Goal: Information Seeking & Learning: Learn about a topic

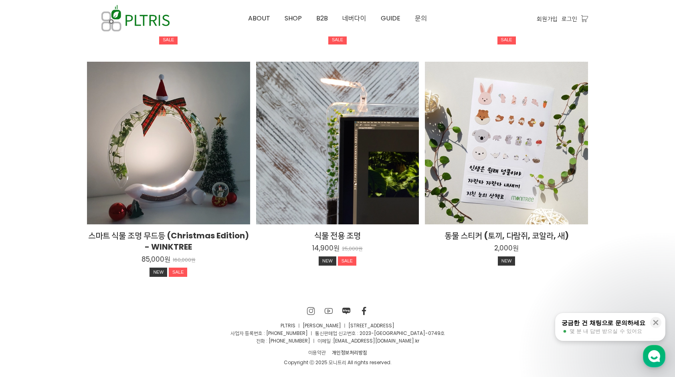
scroll to position [1478, 0]
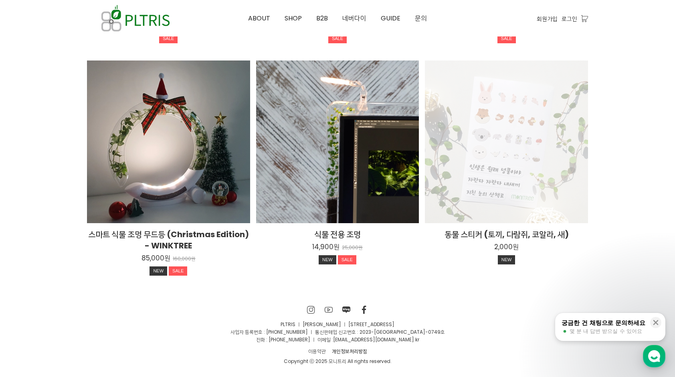
drag, startPoint x: 522, startPoint y: 309, endPoint x: 508, endPoint y: 218, distance: 92.0
click at [522, 308] on div "SNS 바로가기 SNS 바로가기 SNS 바로가기 SNS 바로가기 PLTRIS ㅣ 이대헌 ㅣ 서울시 성북구 삼선교로 16길 116, 상상큐브 B…" at bounding box center [337, 335] width 513 height 60
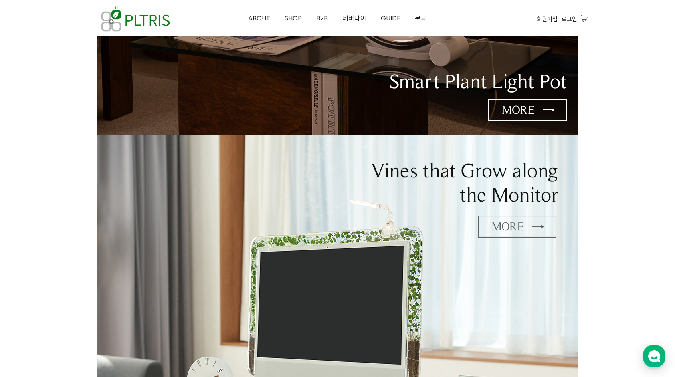
scroll to position [0, 0]
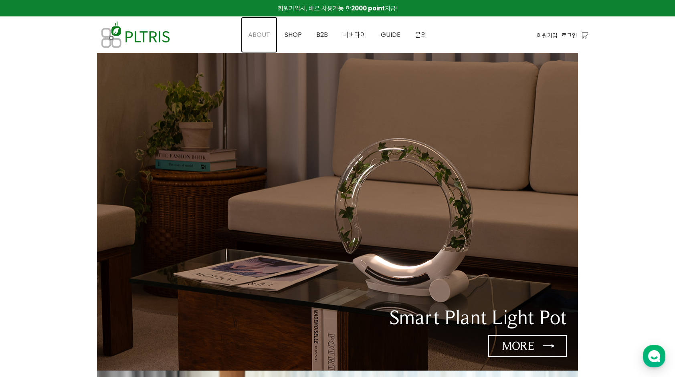
click at [270, 32] on span "ABOUT" at bounding box center [259, 34] width 22 height 9
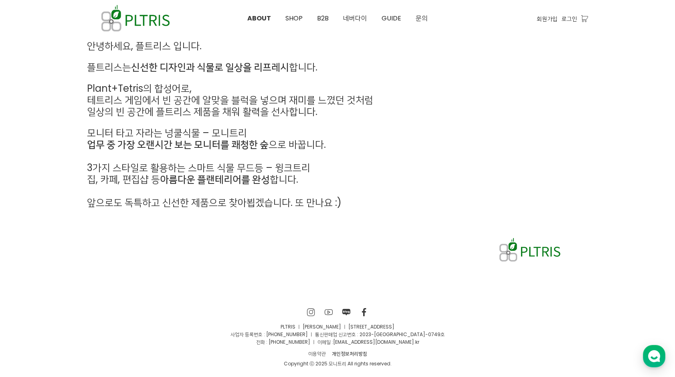
scroll to position [381, 0]
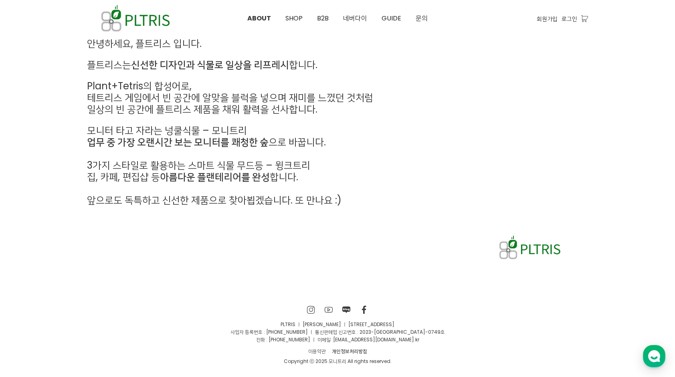
click at [403, 247] on div "안녕하세요, 플트리스 입니다. 플트리스는 신선한 디자인과 식물로 일상을 리프레시 합니다. Plant+Tetris의 합성어로, 테트리스 게임에서…" at bounding box center [337, 150] width 513 height 237
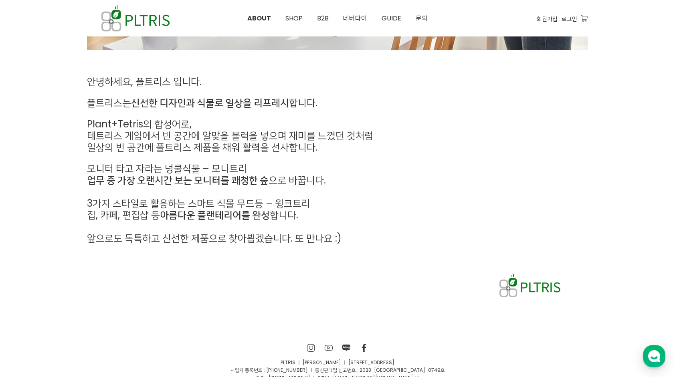
scroll to position [321, 0]
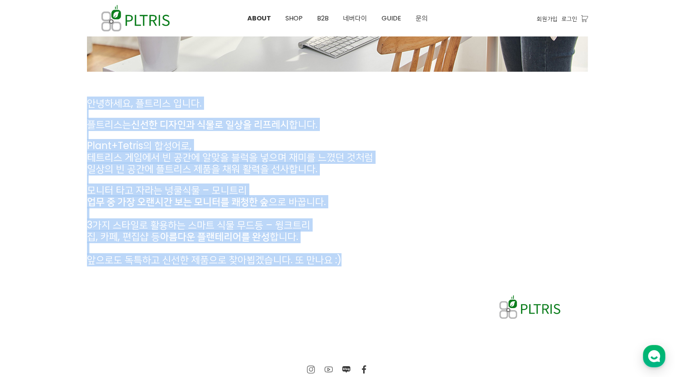
drag, startPoint x: 87, startPoint y: 107, endPoint x: 342, endPoint y: 261, distance: 298.3
click at [342, 261] on div "안녕하세요, 플트리스 입니다. 플트리스는 신선한 디자인과 식물로 일상을 리프레시 합니다. Plant+Tetris의 합성어로, 테트리스 게임에서…" at bounding box center [273, 182] width 373 height 168
drag, startPoint x: 342, startPoint y: 261, endPoint x: 336, endPoint y: 264, distance: 7.4
click at [336, 264] on span "앞으로도 독특하고 신선한 제품으로 찾아뵙겠습니다. 또 만나요 :)" at bounding box center [214, 259] width 254 height 13
click at [297, 235] on span "집, 카페, 편집샵 등 아름다운 플랜테리어를 완성 합니다." at bounding box center [192, 236] width 211 height 13
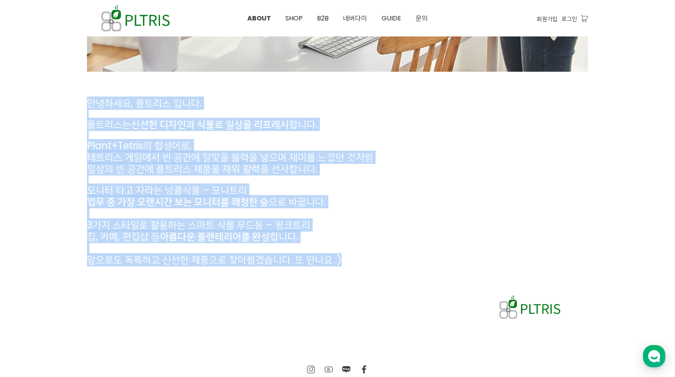
drag, startPoint x: 122, startPoint y: 120, endPoint x: 345, endPoint y: 266, distance: 267.2
click at [345, 266] on div "안녕하세요, 플트리스 입니다. 플트리스는 신선한 디자인과 식물로 일상을 리프레시 합니다. Plant+Tetris의 합성어로, 테트리스 게임에서…" at bounding box center [273, 182] width 385 height 180
click at [227, 125] on strong "신선한 디자인과 식물로 일상을 리프레시" at bounding box center [210, 124] width 158 height 13
click at [196, 97] on span "안녕하세요, 플트리스 입니다." at bounding box center [144, 103] width 115 height 13
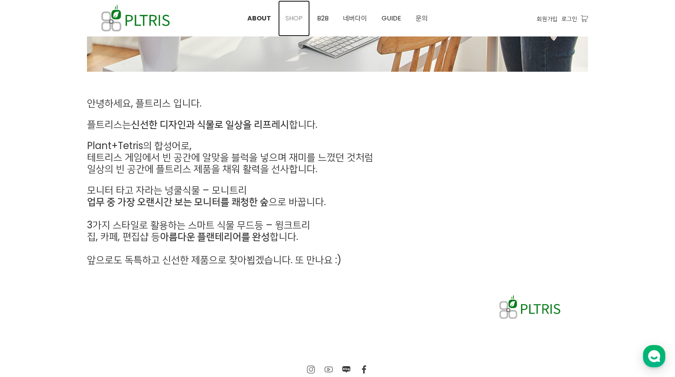
click at [296, 17] on span "SHOP" at bounding box center [293, 18] width 17 height 9
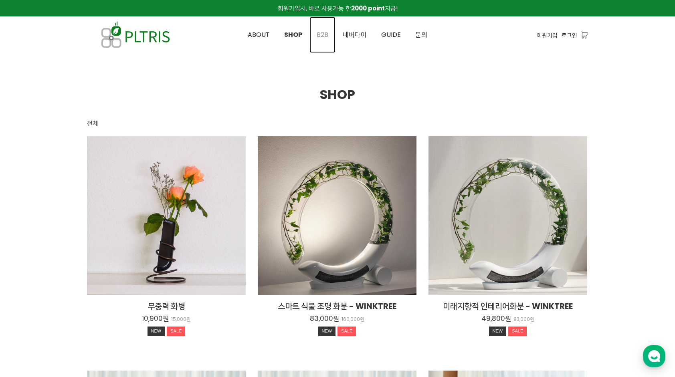
click at [321, 33] on span "B2B" at bounding box center [323, 34] width 12 height 9
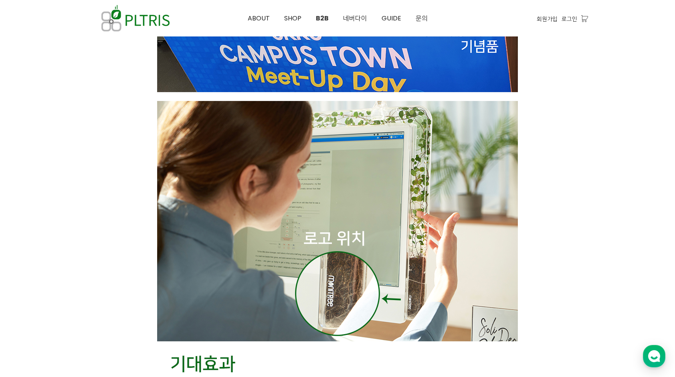
scroll to position [2084, 0]
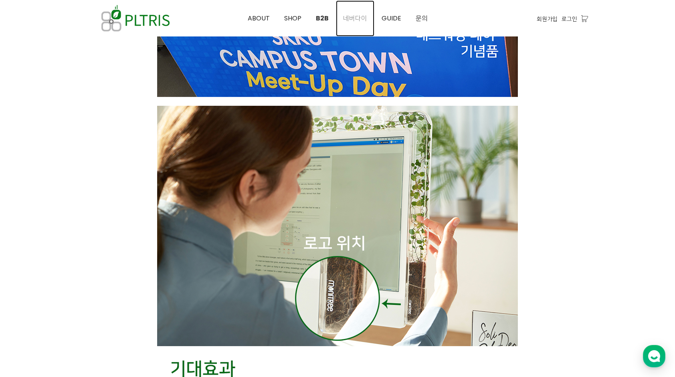
click at [363, 18] on span "네버다이" at bounding box center [355, 18] width 24 height 9
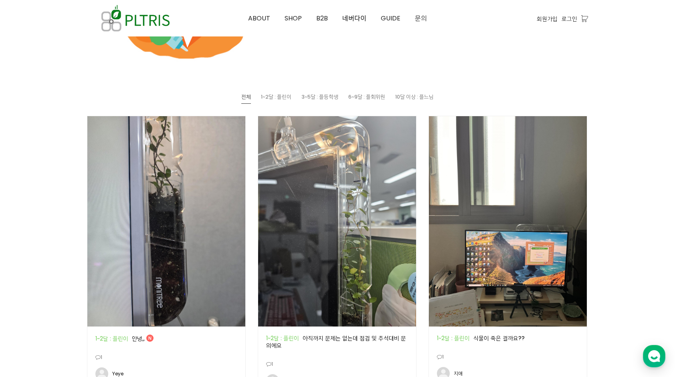
scroll to position [561, 0]
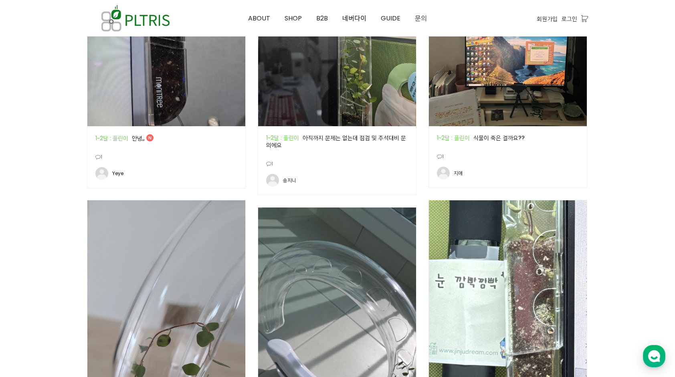
click at [10, 151] on div at bounding box center [337, 282] width 675 height 1581
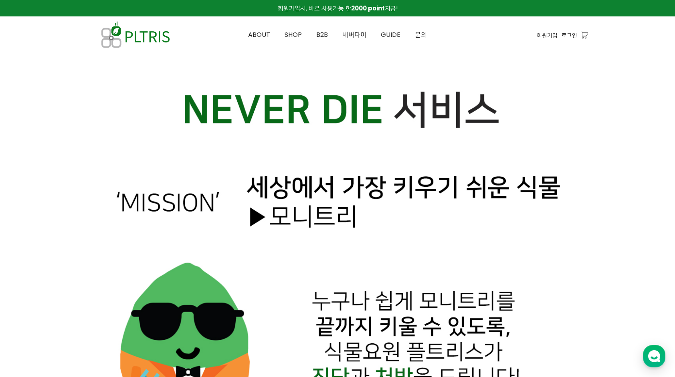
scroll to position [0, 0]
click at [261, 35] on span "ABOUT" at bounding box center [259, 34] width 22 height 9
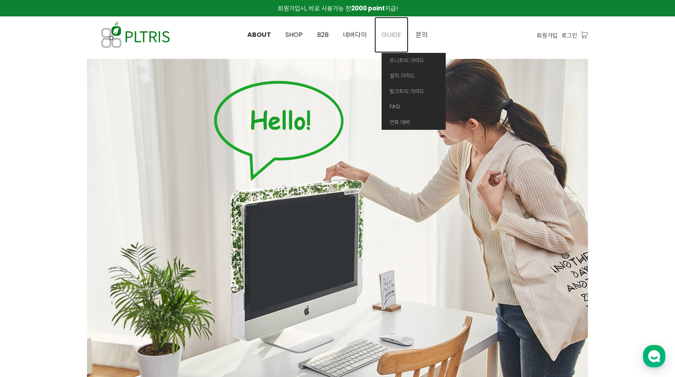
click at [393, 34] on span "GUIDE" at bounding box center [391, 34] width 20 height 9
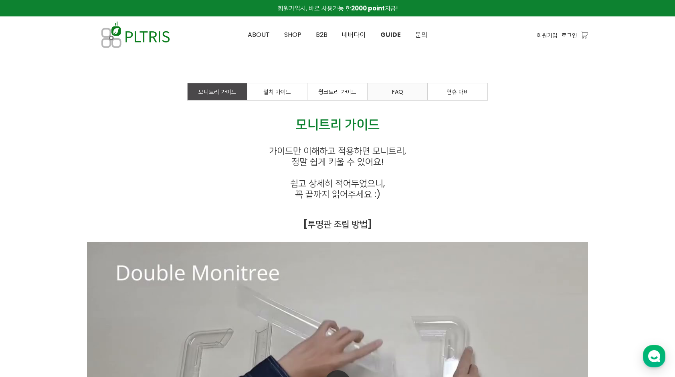
click at [420, 93] on link "FAQ" at bounding box center [397, 91] width 60 height 17
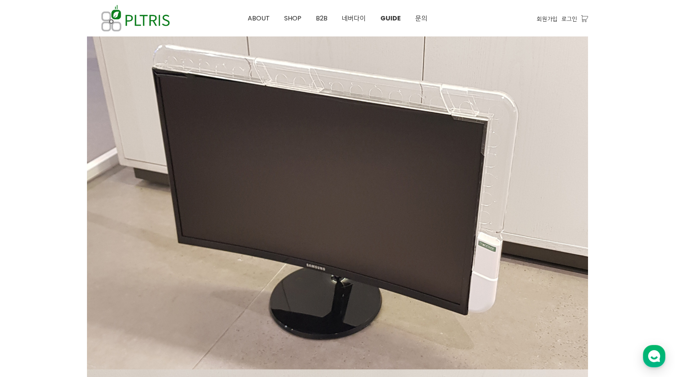
scroll to position [761, 0]
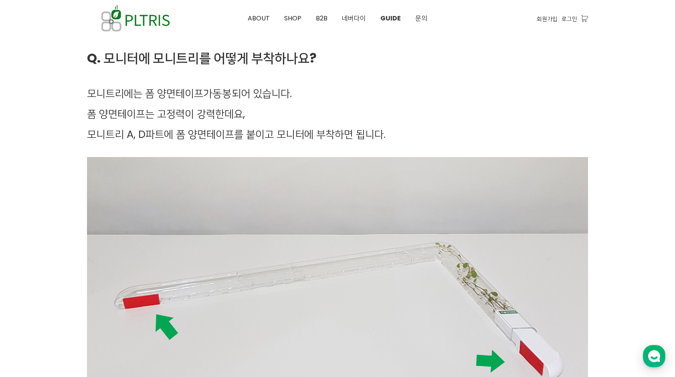
scroll to position [0, 0]
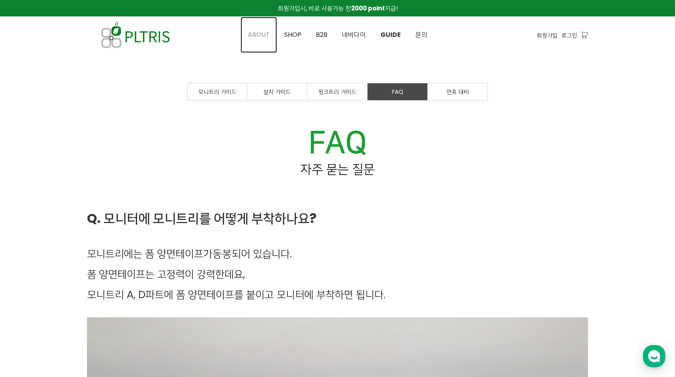
click at [255, 35] on span "ABOUT" at bounding box center [259, 34] width 22 height 9
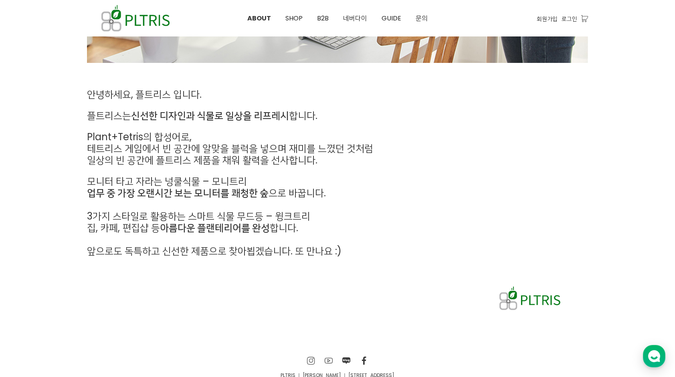
scroll to position [381, 0]
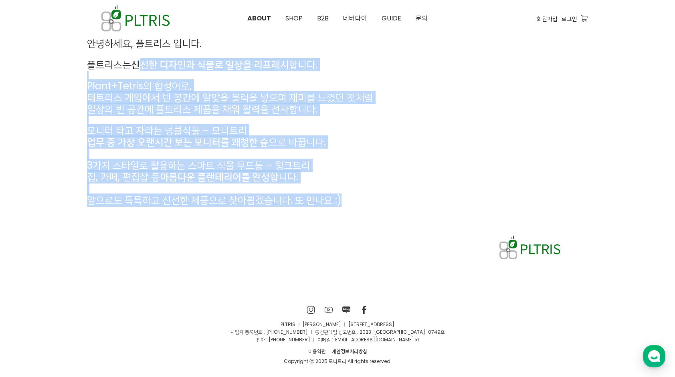
drag, startPoint x: 143, startPoint y: 65, endPoint x: 470, endPoint y: 65, distance: 326.2
click at [470, 65] on div "안녕하세요, 플트리스 입니다. 플트리스는 신선한 디자인과 식물로 일상을 리프레시 합니다. Plant+Tetris의 합성어로, 테트리스 게임에서…" at bounding box center [337, 150] width 513 height 237
drag, startPoint x: 470, startPoint y: 65, endPoint x: 410, endPoint y: 204, distance: 151.5
click at [410, 204] on p "앞으로도 독특하고 신선한 제품으로 찾아뵙겠습니다. 또 만나요 :)" at bounding box center [273, 201] width 373 height 12
click at [317, 177] on p "집, 카페, 편집샵 등 아름다운 플랜테리어를 완성 합니다." at bounding box center [273, 178] width 373 height 12
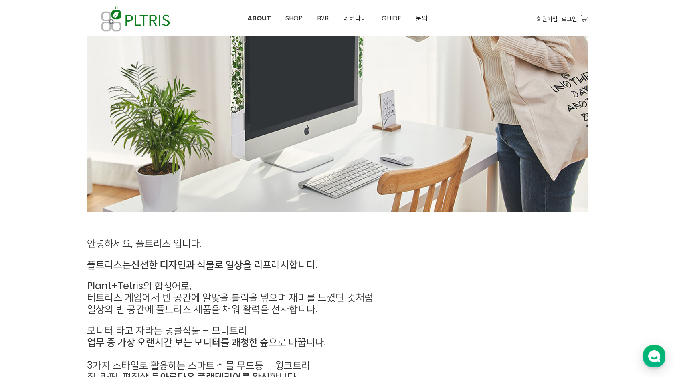
scroll to position [0, 0]
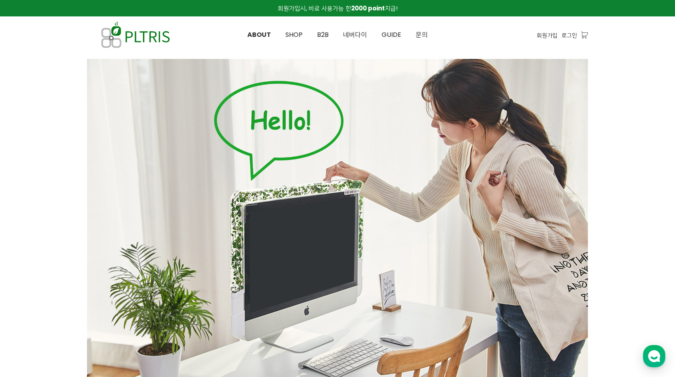
click at [658, 224] on div at bounding box center [337, 363] width 675 height 620
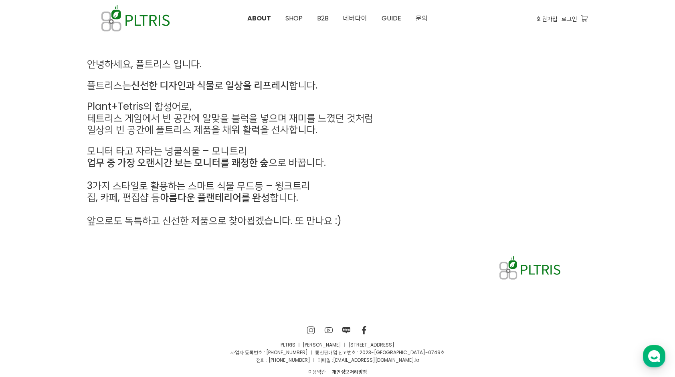
scroll to position [361, 0]
drag, startPoint x: 134, startPoint y: 81, endPoint x: 328, endPoint y: 91, distance: 194.6
click at [328, 91] on div "안녕하세요, 플트리스 입니다. 플트리스는 신선한 디자인과 식물로 일상을 리프레시 합니다. Plant+Tetris의 합성어로, 테트리스 게임에서…" at bounding box center [273, 142] width 373 height 168
drag, startPoint x: 328, startPoint y: 91, endPoint x: 307, endPoint y: 162, distance: 73.7
click at [307, 162] on span "업무 중 가장 오랜시간 보는 모니터를 쾌청한 숲 으로 바꿉니다." at bounding box center [206, 161] width 239 height 13
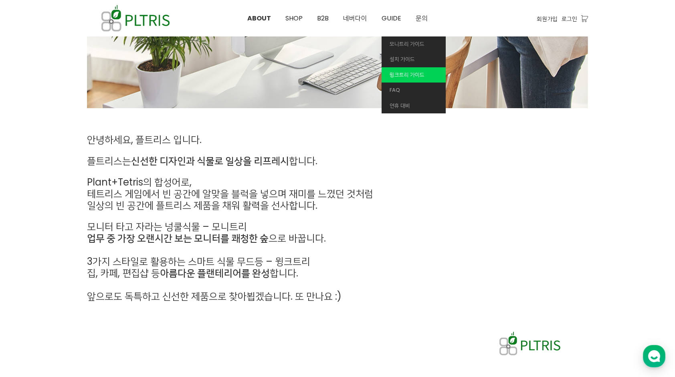
scroll to position [381, 0]
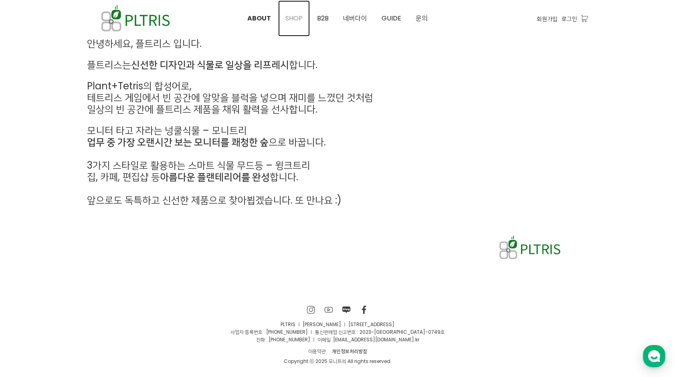
click at [301, 16] on span "SHOP" at bounding box center [293, 18] width 17 height 9
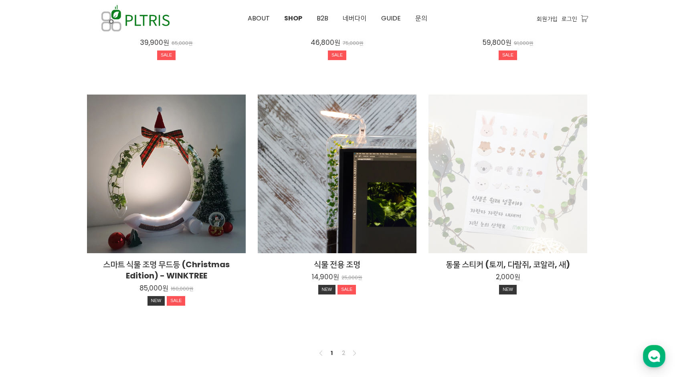
scroll to position [590, 0]
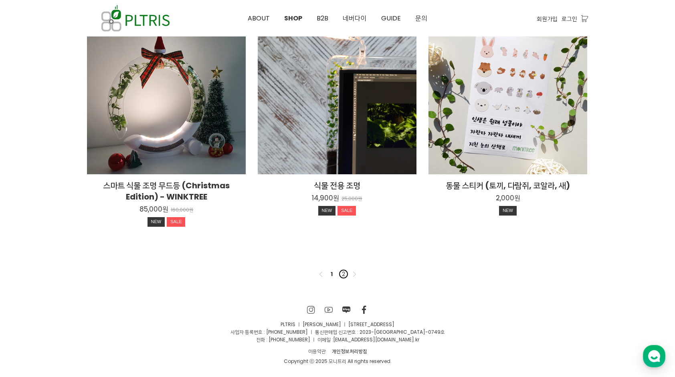
click at [340, 274] on link "2" at bounding box center [344, 274] width 10 height 10
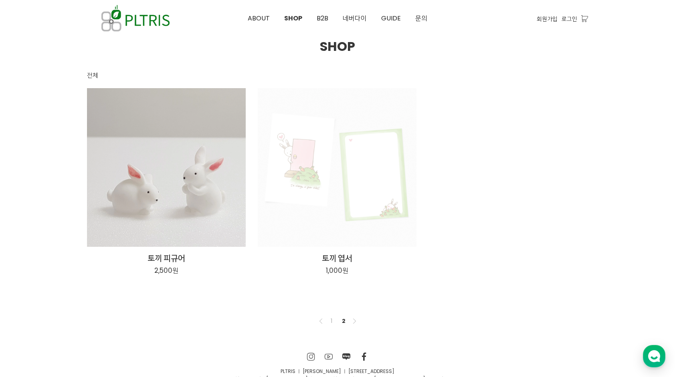
scroll to position [95, 0]
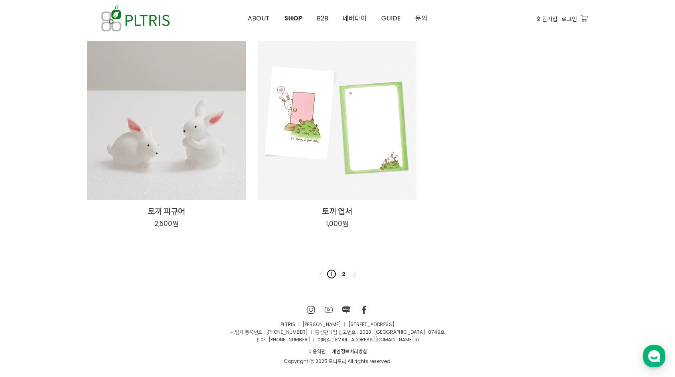
click at [333, 272] on link "1" at bounding box center [332, 274] width 10 height 10
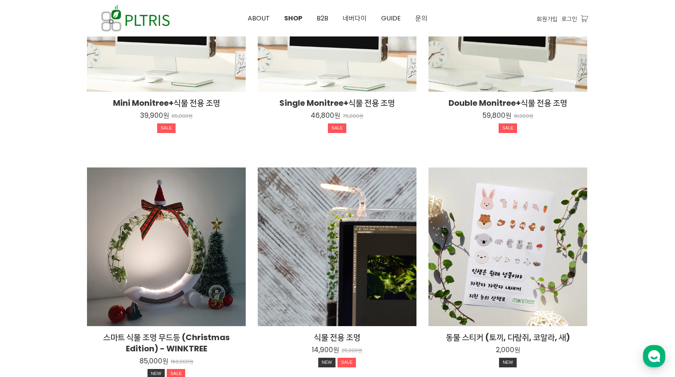
scroll to position [590, 0]
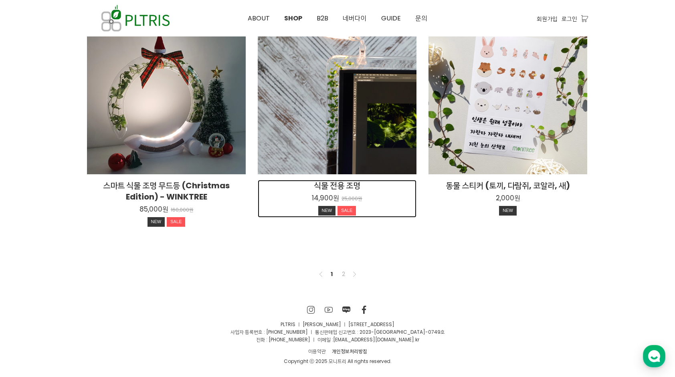
click at [336, 184] on h2 "식물 전용 조명" at bounding box center [337, 185] width 159 height 11
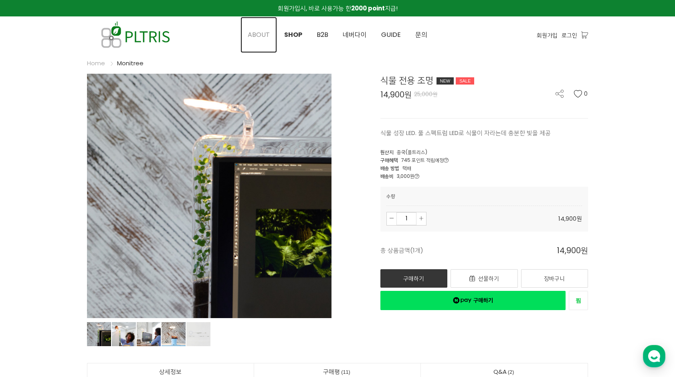
click at [254, 38] on span "ABOUT" at bounding box center [259, 34] width 22 height 9
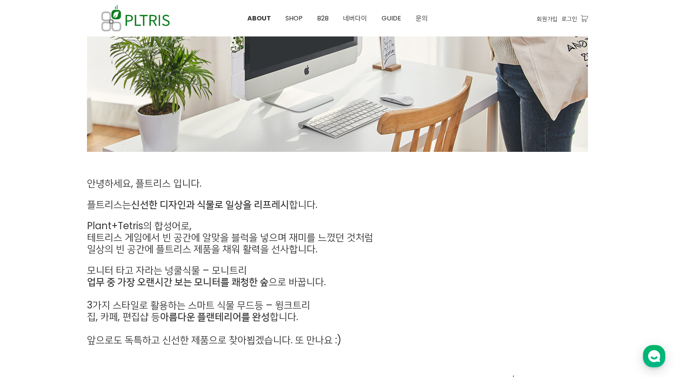
scroll to position [381, 0]
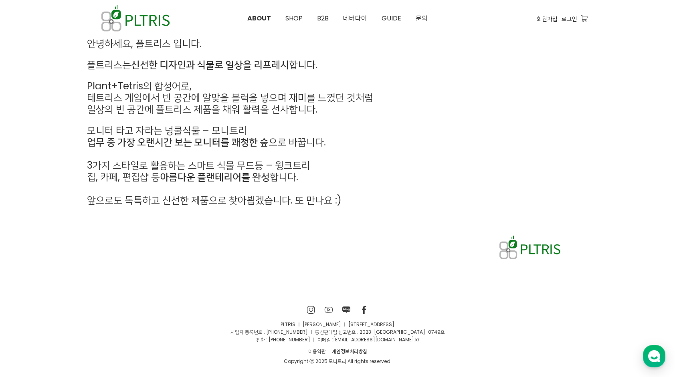
drag, startPoint x: 639, startPoint y: 245, endPoint x: 495, endPoint y: 143, distance: 176.1
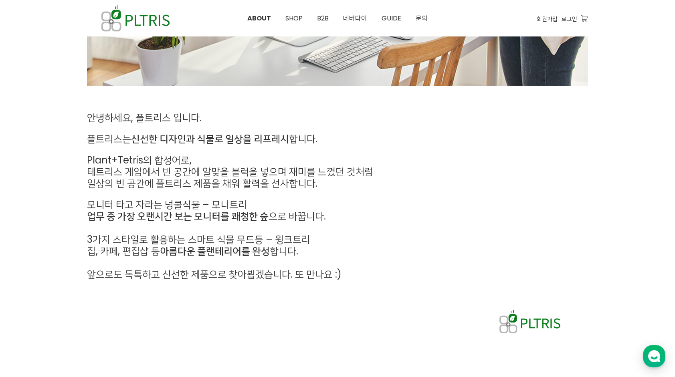
scroll to position [301, 0]
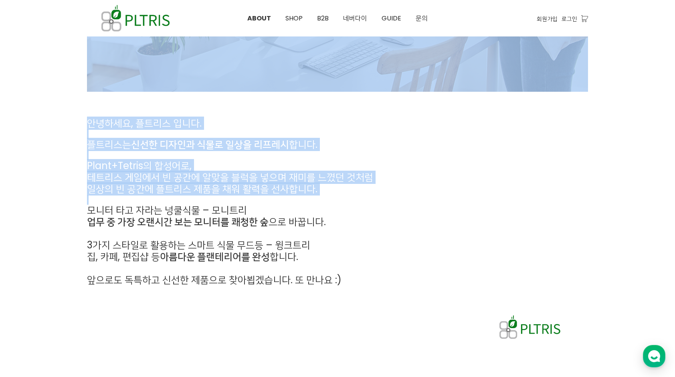
drag, startPoint x: 91, startPoint y: 125, endPoint x: 264, endPoint y: 204, distance: 190.4
click at [263, 204] on div "안녕하세요, 플트리스 입니다. 플트리스는 신선한 디자인과 식물로 일상을 리프레시 합니다. Plant+Tetris의 합성어로, 테트리스 게임에서…" at bounding box center [337, 62] width 675 height 620
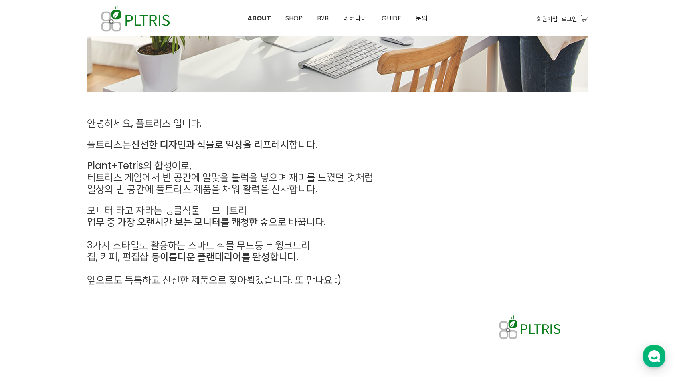
drag, startPoint x: 264, startPoint y: 204, endPoint x: 413, endPoint y: 285, distance: 169.6
click at [413, 285] on p "앞으로도 독특하고 신선한 제품으로 찾아뵙겠습니다. 또 만나요 :)" at bounding box center [273, 280] width 373 height 12
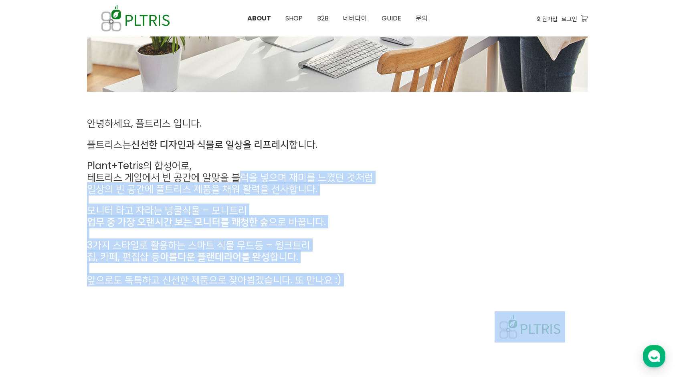
scroll to position [381, 0]
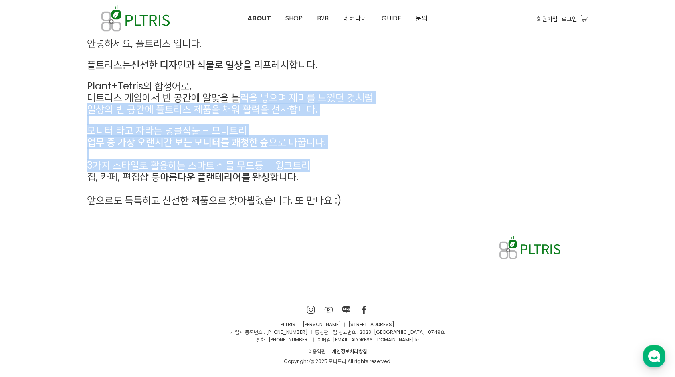
drag, startPoint x: 255, startPoint y: 184, endPoint x: 358, endPoint y: 162, distance: 105.4
click at [358, 162] on div "안녕하세요, 플트리스 입니다. 플트리스는 신선한 디자인과 식물로 일상을 리프레시 합니다. Plant+Tetris의 합성어로, 테트리스 게임에서…" at bounding box center [273, 122] width 373 height 168
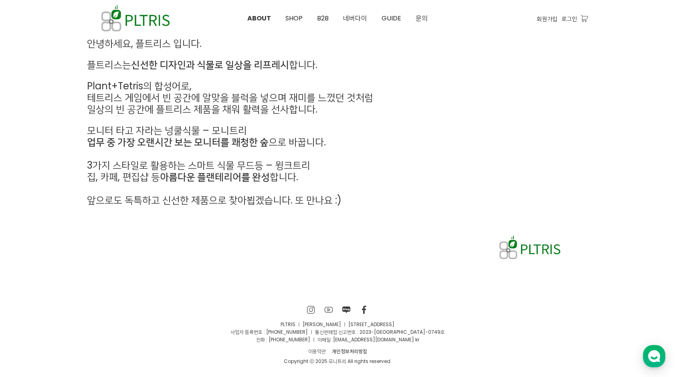
click at [337, 212] on div "안녕하세요, 플트리스 입니다. 플트리스는 신선한 디자인과 식물로 일상을 리프레시 합니다. Plant+Tetris의 합성어로, 테트리스 게임에서…" at bounding box center [273, 122] width 385 height 180
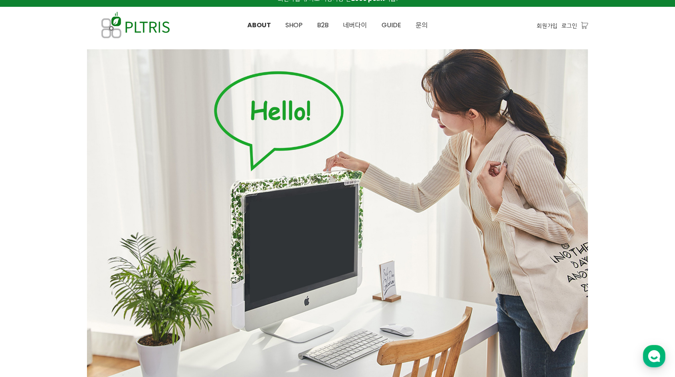
scroll to position [0, 0]
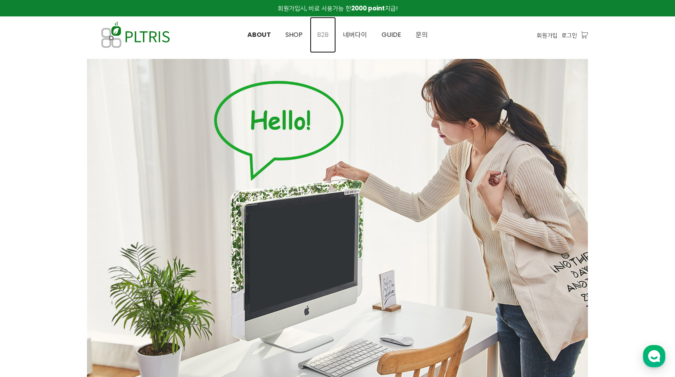
click at [328, 35] on span "B2B" at bounding box center [323, 34] width 12 height 9
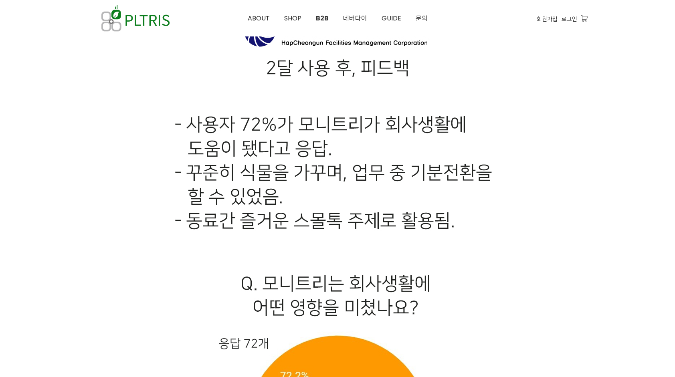
scroll to position [4568, 0]
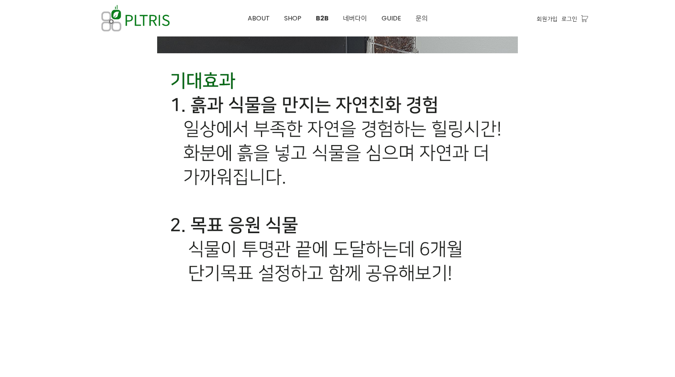
scroll to position [3664, 0]
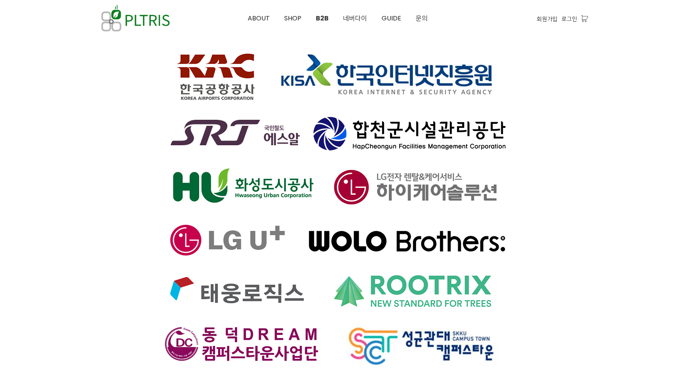
scroll to position [5729, 0]
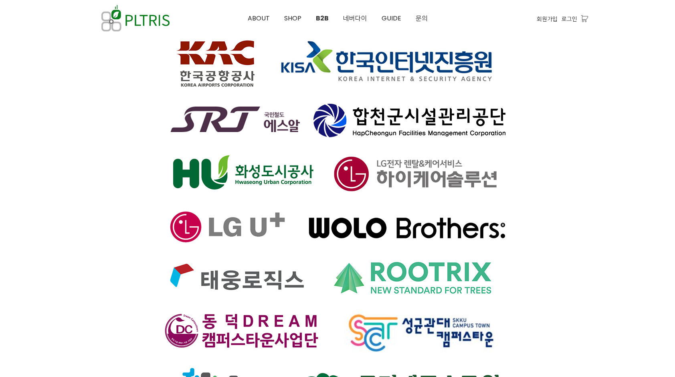
click at [568, 266] on div at bounding box center [337, 173] width 501 height 665
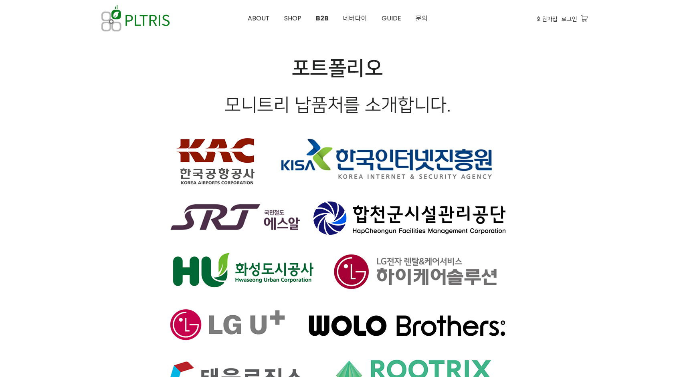
scroll to position [5467, 0]
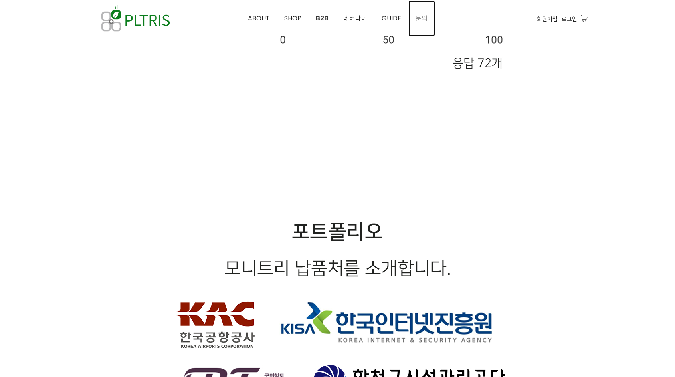
click at [416, 16] on span "문의" at bounding box center [422, 18] width 12 height 9
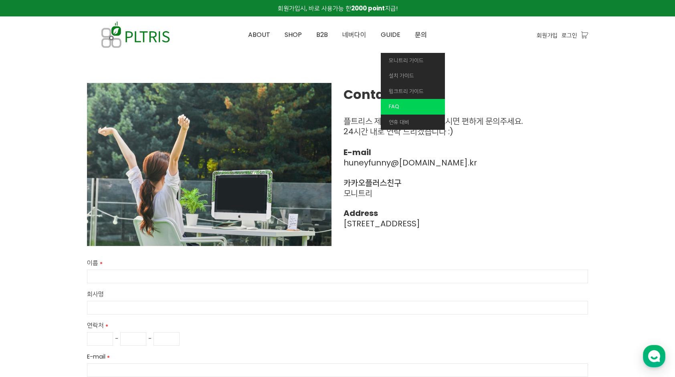
click at [409, 108] on link "FAQ" at bounding box center [413, 107] width 64 height 16
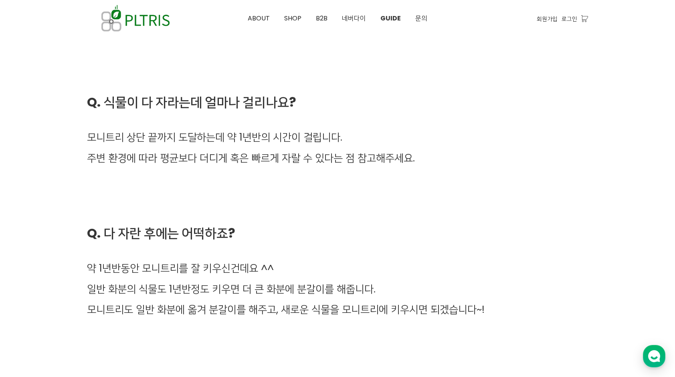
scroll to position [2097, 0]
click at [565, 289] on h5 "일반 화분의 식물도 1년반정도 키우면 더 큰 화분에 분갈이를 해줍니다." at bounding box center [337, 289] width 501 height 20
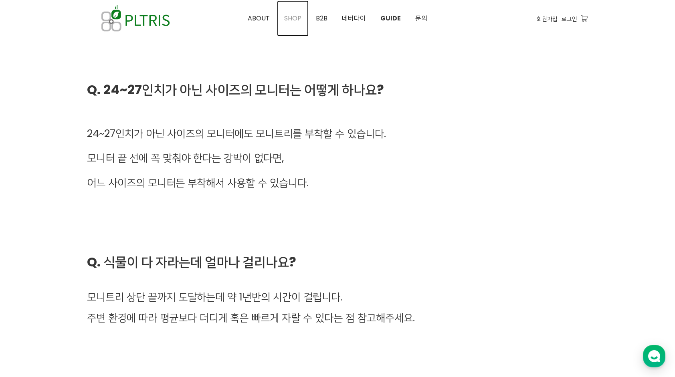
click at [295, 16] on span "SHOP" at bounding box center [292, 18] width 17 height 9
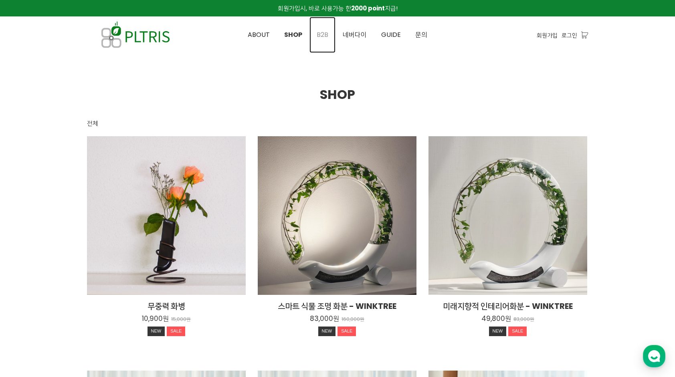
click at [327, 36] on span "B2B" at bounding box center [323, 34] width 12 height 9
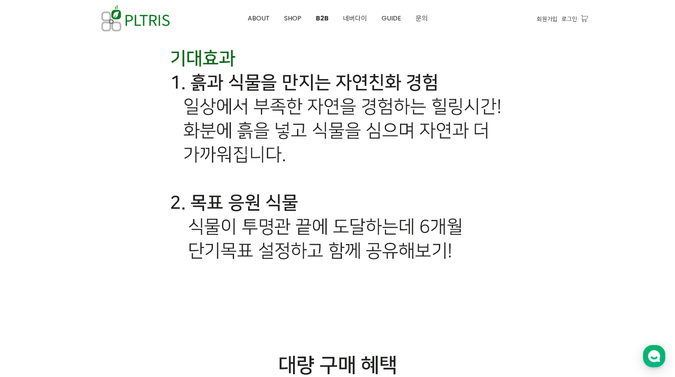
scroll to position [3647, 0]
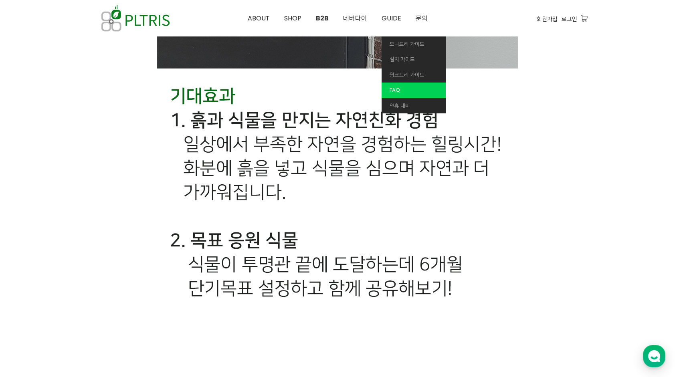
click at [403, 87] on link "FAQ" at bounding box center [413, 91] width 64 height 16
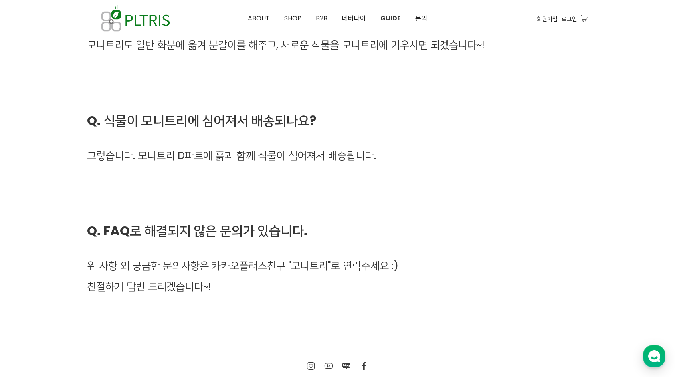
scroll to position [2418, 0]
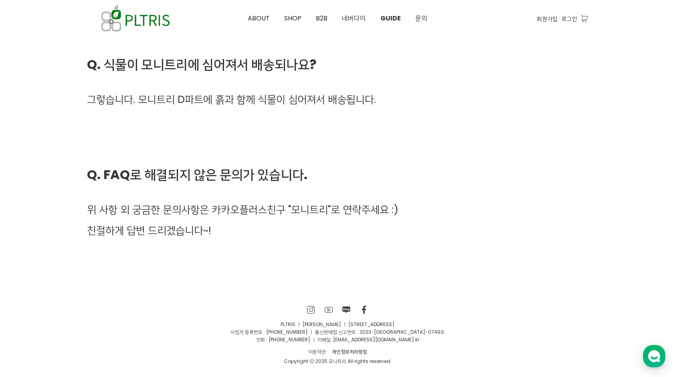
click at [531, 301] on div "SNS 바로가기 SNS 바로가기 SNS 바로가기 SNS 바로가기 PLTRIS ㅣ 이대헌 ㅣ [STREET_ADDRESS] 사업자 등록번호 : …" at bounding box center [337, 335] width 675 height 84
click at [317, 17] on span "B2B" at bounding box center [322, 18] width 12 height 9
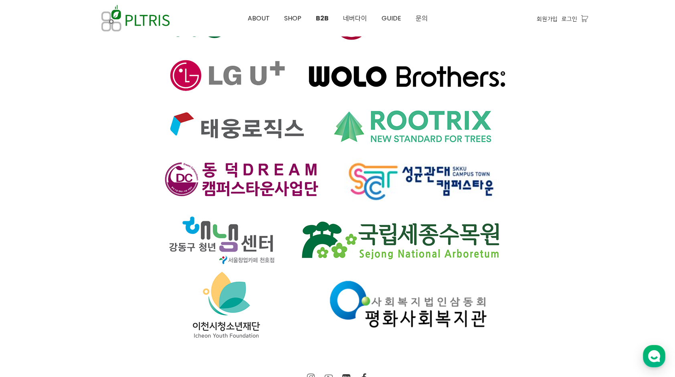
scroll to position [5948, 0]
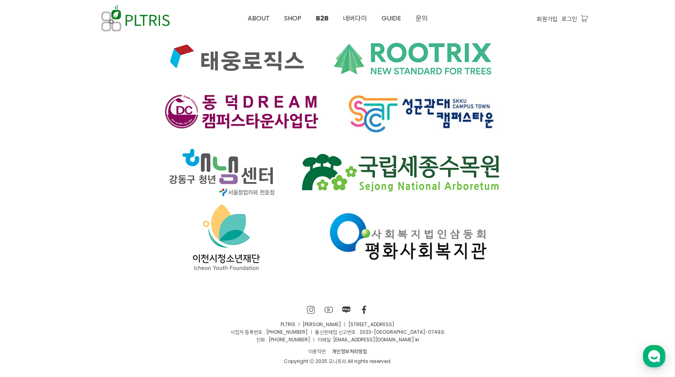
click at [573, 299] on div "SNS 바로가기 SNS 바로가기 SNS 바로가기 SNS 바로가기 PLTRIS ㅣ 이대헌 ㅣ 서울시 성북구 삼선교로 16길 116, 상상큐브 B…" at bounding box center [337, 335] width 675 height 84
drag, startPoint x: 485, startPoint y: 304, endPoint x: 402, endPoint y: 201, distance: 132.8
click at [485, 303] on div "SNS 바로가기 SNS 바로가기 SNS 바로가기 SNS 바로가기 PLTRIS ㅣ 이대헌 ㅣ 서울시 성북구 삼선교로 16길 116, 상상큐브 B…" at bounding box center [337, 335] width 675 height 84
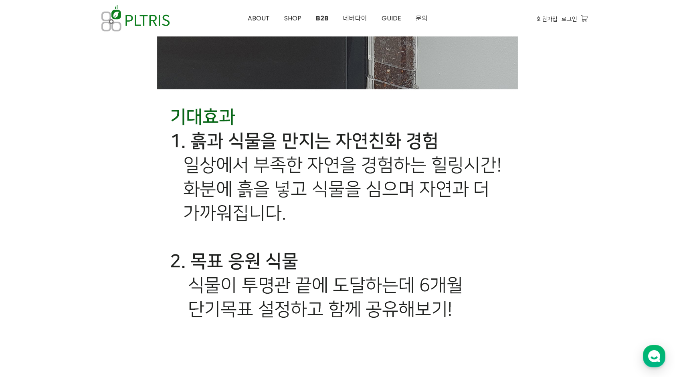
scroll to position [3624, 0]
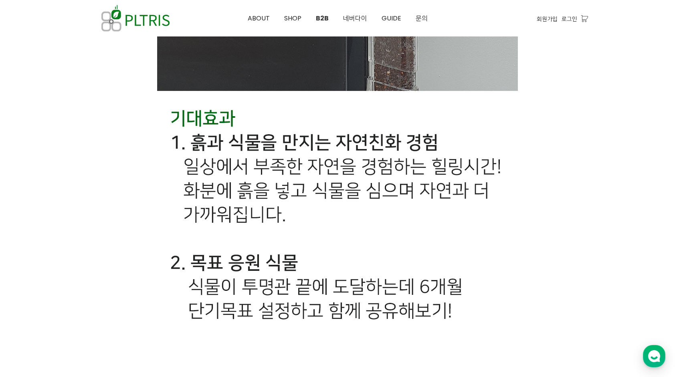
drag, startPoint x: 573, startPoint y: 268, endPoint x: 555, endPoint y: 240, distance: 33.0
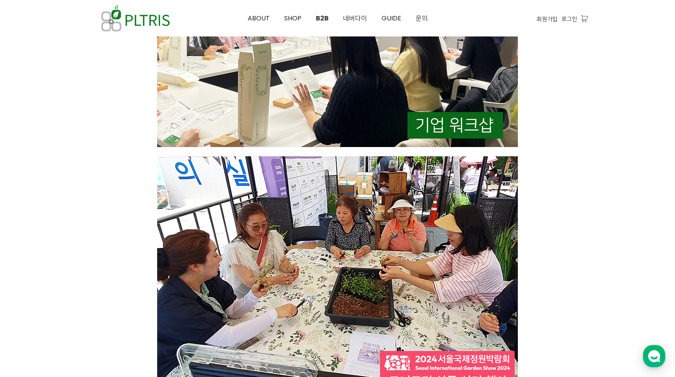
scroll to position [2823, 0]
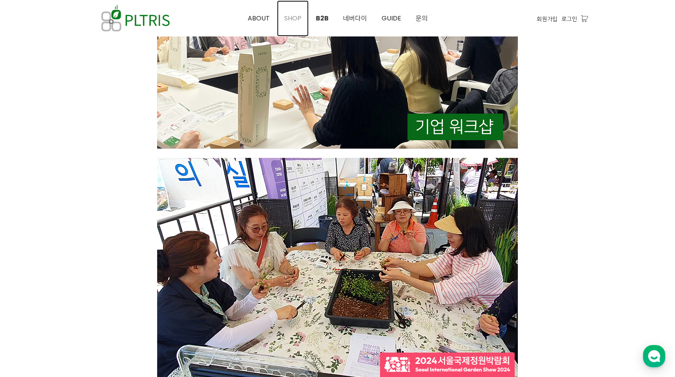
click at [290, 19] on span "SHOP" at bounding box center [292, 18] width 17 height 9
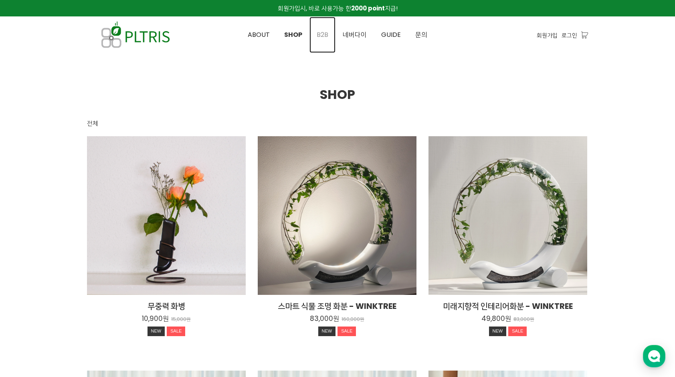
click at [325, 34] on span "B2B" at bounding box center [323, 34] width 12 height 9
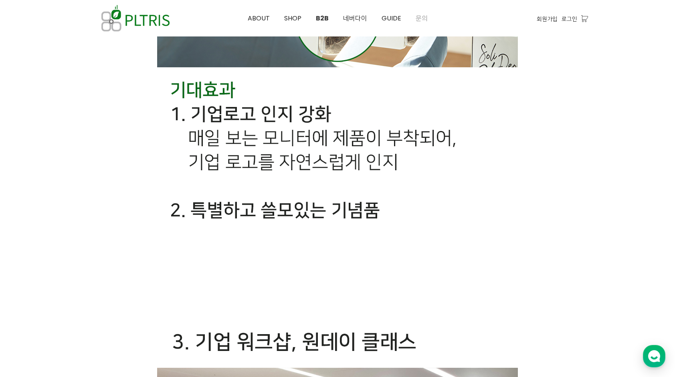
scroll to position [2244, 0]
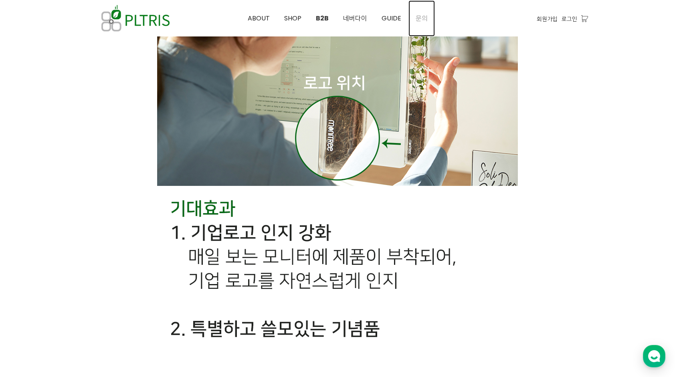
click at [420, 21] on span "문의" at bounding box center [422, 18] width 12 height 9
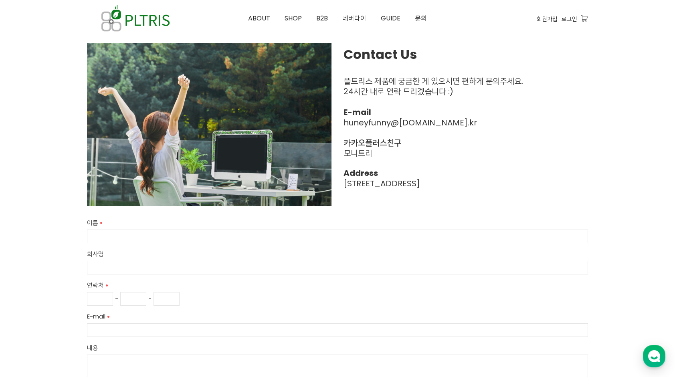
scroll to position [40, 0]
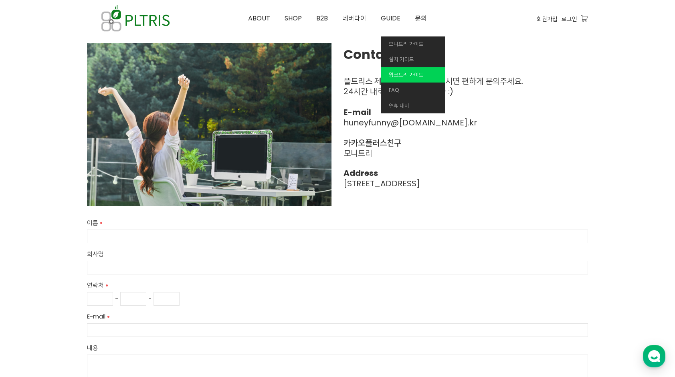
click at [412, 79] on link "윙크트리 가이드" at bounding box center [413, 75] width 64 height 16
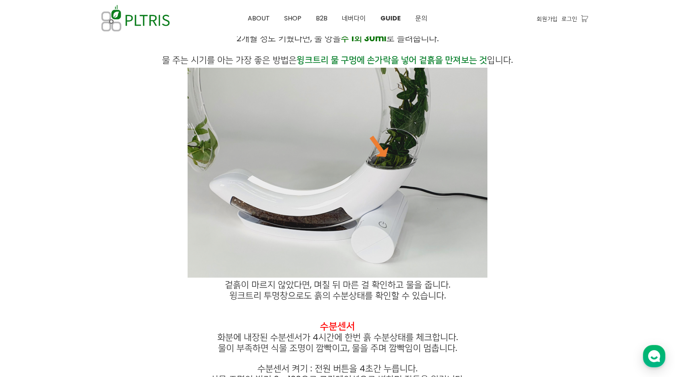
scroll to position [601, 0]
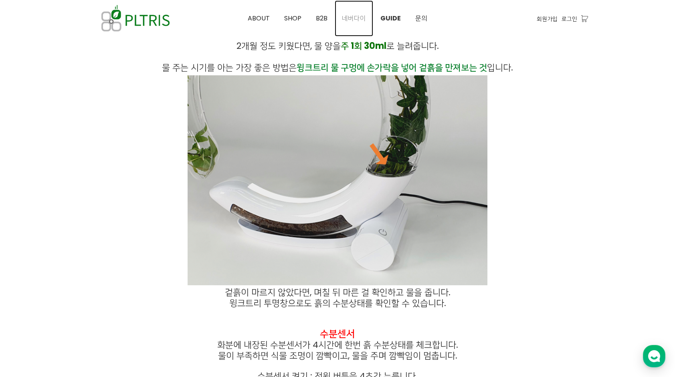
click at [357, 14] on span "네버다이" at bounding box center [354, 18] width 24 height 9
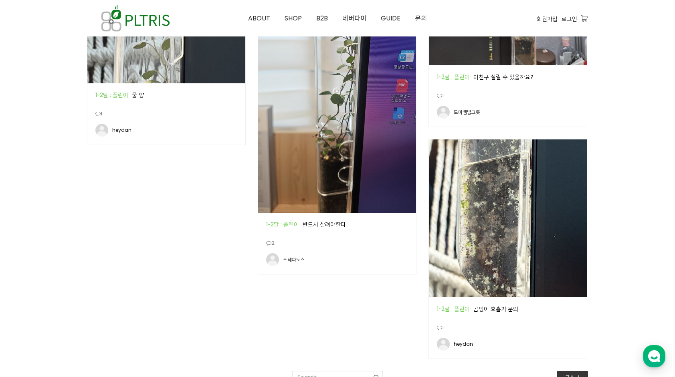
scroll to position [1101, 0]
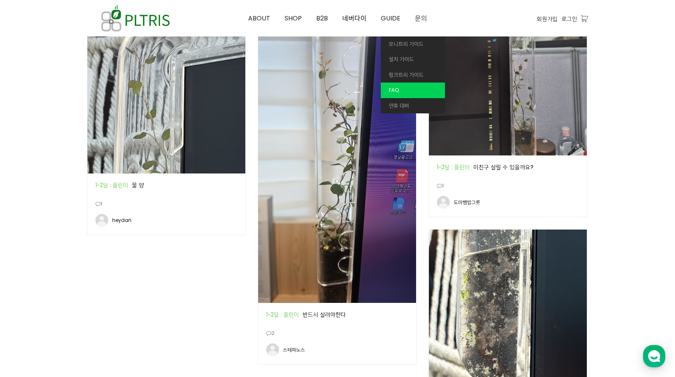
click at [414, 89] on link "FAQ" at bounding box center [413, 91] width 64 height 16
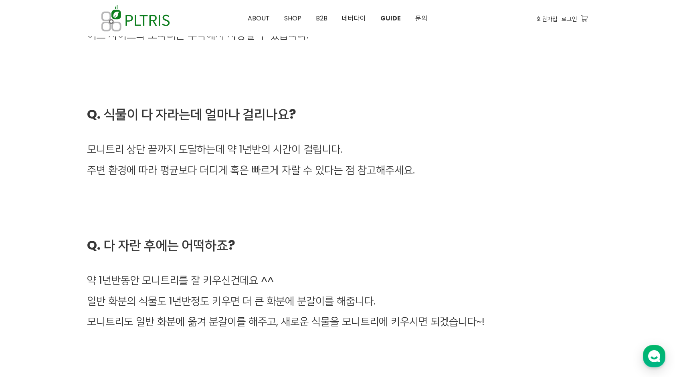
scroll to position [2244, 0]
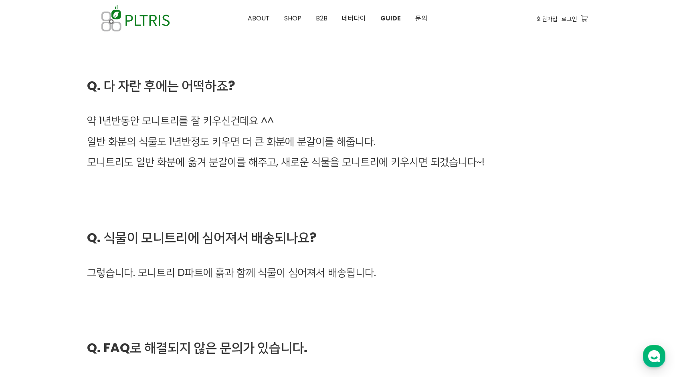
click at [544, 282] on h5 "그렇습니다. 모니트리 D파트에 흙과 함께 식물이 심어져서 배송됩니다." at bounding box center [337, 272] width 501 height 20
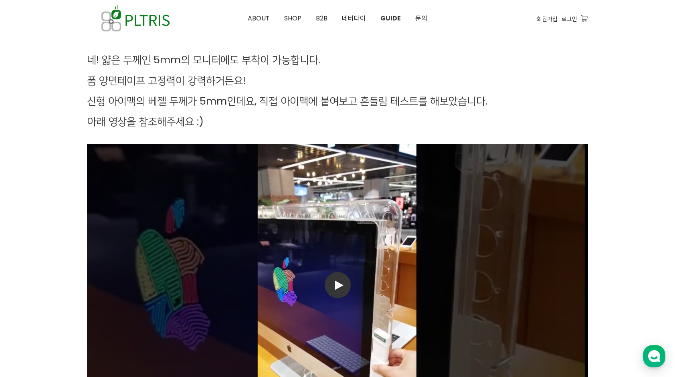
scroll to position [1616, 0]
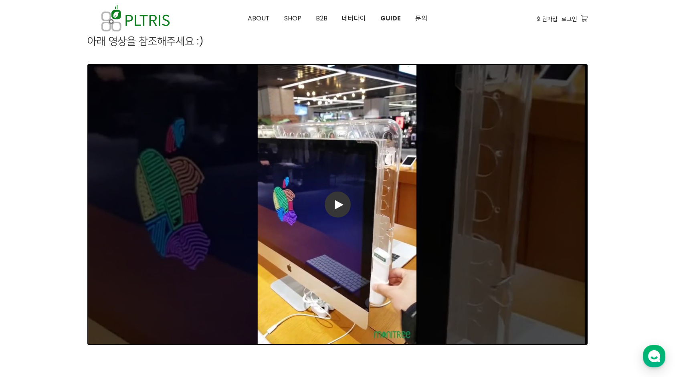
click at [344, 212] on span at bounding box center [338, 205] width 26 height 26
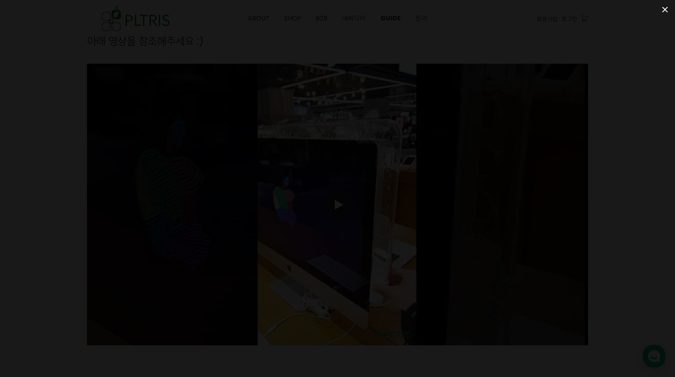
drag, startPoint x: 665, startPoint y: 9, endPoint x: 662, endPoint y: 12, distance: 4.8
click at [665, 9] on span at bounding box center [665, 9] width 20 height 19
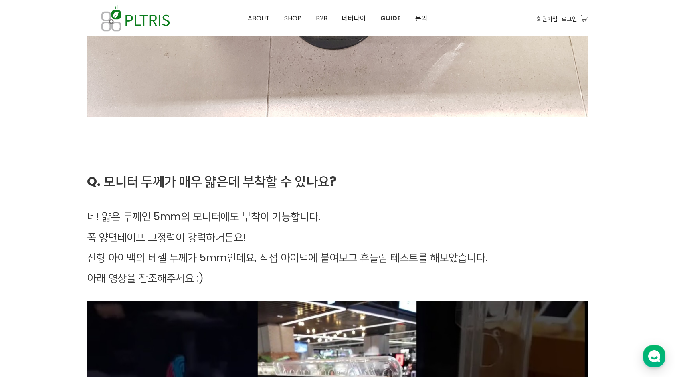
scroll to position [1336, 0]
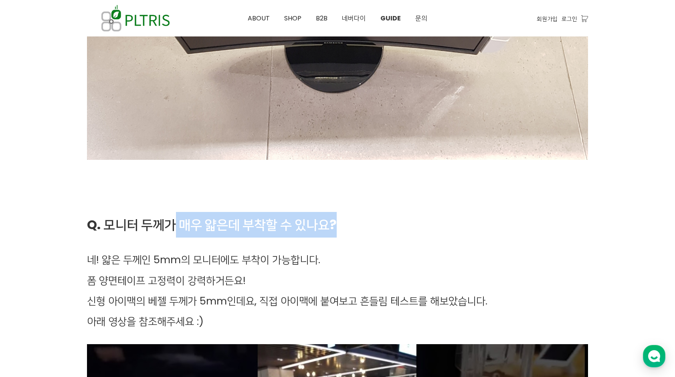
drag, startPoint x: 176, startPoint y: 220, endPoint x: 356, endPoint y: 220, distance: 179.5
click at [356, 220] on h4 "Q. 모니터 두께가 매우 얇은데 부착할 수 있나요?" at bounding box center [337, 225] width 501 height 26
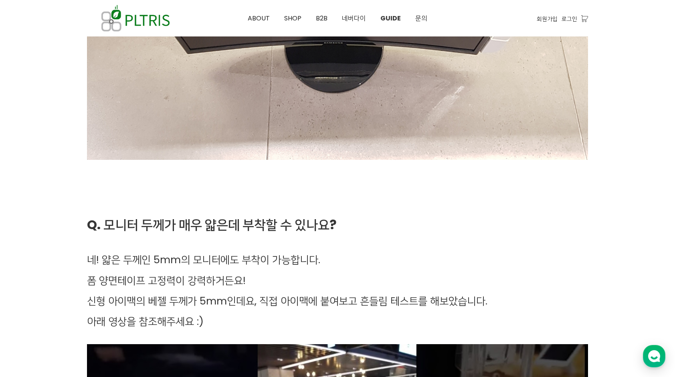
drag, startPoint x: 356, startPoint y: 220, endPoint x: 204, endPoint y: 259, distance: 156.7
click at [220, 259] on h5 "네! 얇은 두께인 5mm의 모니터에도 부착이 가능합니다." at bounding box center [337, 260] width 501 height 20
drag, startPoint x: 123, startPoint y: 260, endPoint x: 233, endPoint y: 266, distance: 109.6
click at [233, 266] on h5 "네! 얇은 두께인 5mm의 모니터에도 부착이 가능합니다." at bounding box center [337, 260] width 501 height 20
drag, startPoint x: 233, startPoint y: 266, endPoint x: 210, endPoint y: 286, distance: 30.1
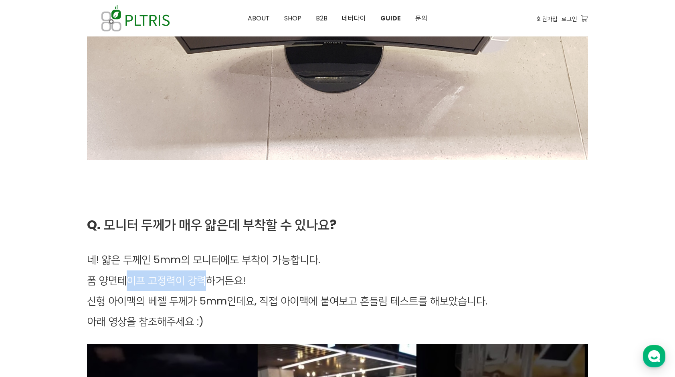
click at [210, 286] on h5 "폼 양면테이프 고정력이 강력하거든요!" at bounding box center [337, 280] width 501 height 20
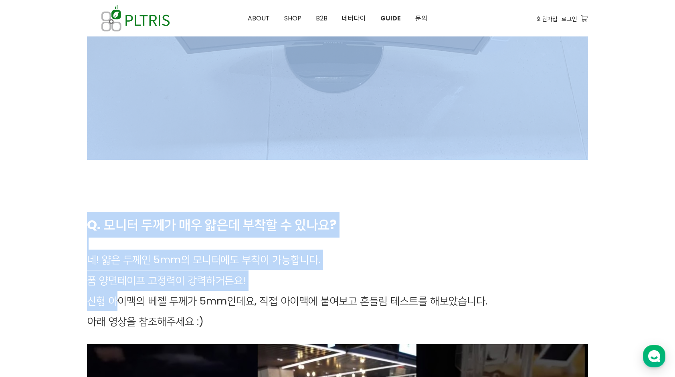
drag, startPoint x: 210, startPoint y: 286, endPoint x: 625, endPoint y: 303, distance: 415.1
click at [625, 303] on div "모니트리 가이드 설치 가이드 윙크트리 가이드 FAQ 연휴 대비 Q. 모니터에 모니트리를 어떻게 부착하나요? 모니트리에는 폼 양면테이프가 동봉 …" at bounding box center [337, 45] width 675 height 2657
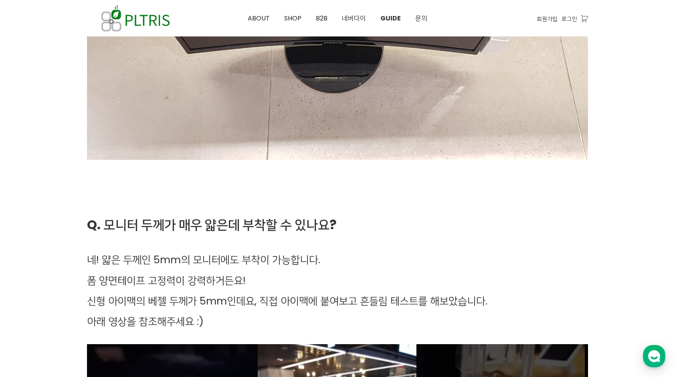
drag, startPoint x: 341, startPoint y: 313, endPoint x: 291, endPoint y: 312, distance: 49.7
click at [340, 313] on h5 "아래 영상을 참조해주세요 :)" at bounding box center [337, 321] width 501 height 20
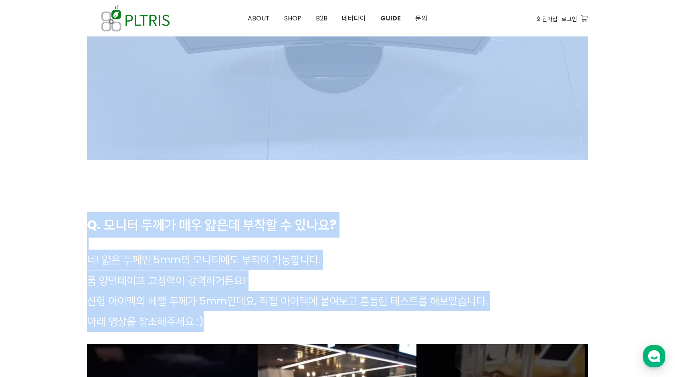
drag, startPoint x: 100, startPoint y: 321, endPoint x: 224, endPoint y: 323, distance: 124.6
click at [224, 323] on div "모니트리 가이드 설치 가이드 윙크트리 가이드 FAQ 연휴 대비 Q. 모니터에 모니트리를 어떻게 부착하나요? 모니트리에는 폼 양면테이프가 동봉 …" at bounding box center [337, 45] width 675 height 2657
drag, startPoint x: 224, startPoint y: 323, endPoint x: 208, endPoint y: 329, distance: 17.3
click at [208, 329] on h5 "아래 영상을 참조해주세요 :)" at bounding box center [337, 321] width 501 height 20
drag, startPoint x: 630, startPoint y: 292, endPoint x: 571, endPoint y: 254, distance: 70.7
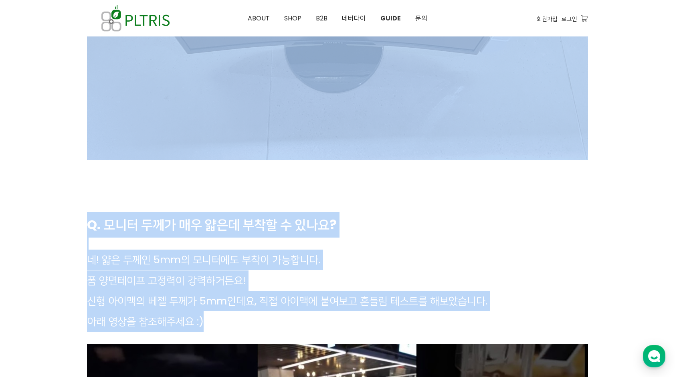
click at [630, 292] on div at bounding box center [337, 45] width 675 height 2657
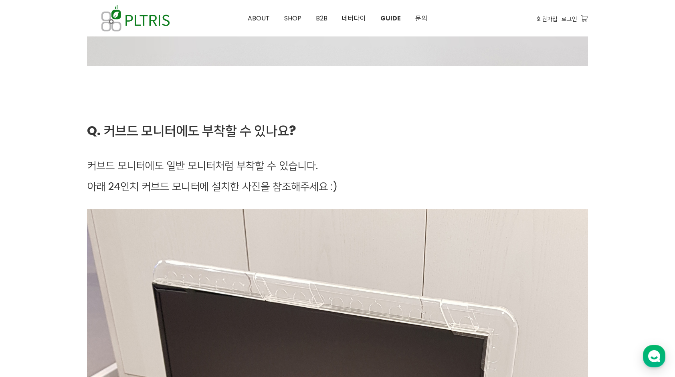
scroll to position [534, 0]
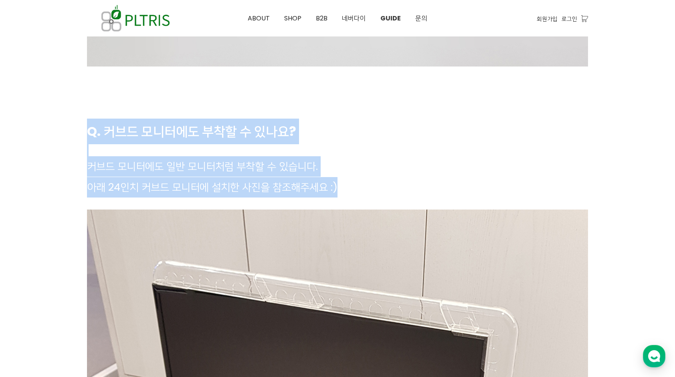
drag, startPoint x: 89, startPoint y: 127, endPoint x: 358, endPoint y: 186, distance: 275.1
click at [358, 186] on div "Q. 커브드 모니터에도 부착할 수 있나요? 커브드 모니터에도 일반 모니터처럼 부착할 수 있습니다. 아래 24인치 커브드 모니터에 설치한 사진을…" at bounding box center [337, 158] width 501 height 79
drag, startPoint x: 358, startPoint y: 186, endPoint x: 281, endPoint y: 161, distance: 80.5
click at [281, 161] on h5 "커브드 모니터에도 일반 모니터처럼 부착할 수 있습니다." at bounding box center [337, 166] width 501 height 20
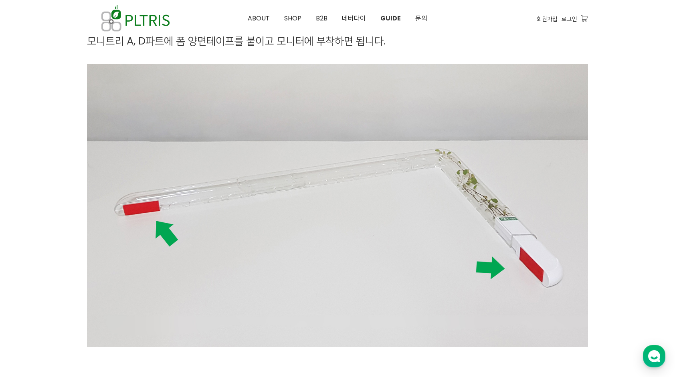
scroll to position [93, 0]
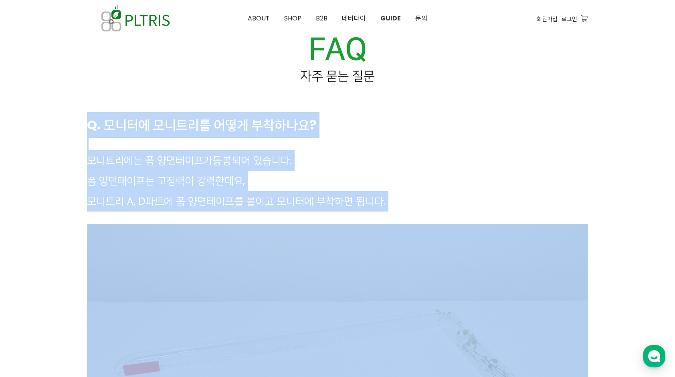
drag, startPoint x: 287, startPoint y: 220, endPoint x: 387, endPoint y: 233, distance: 100.7
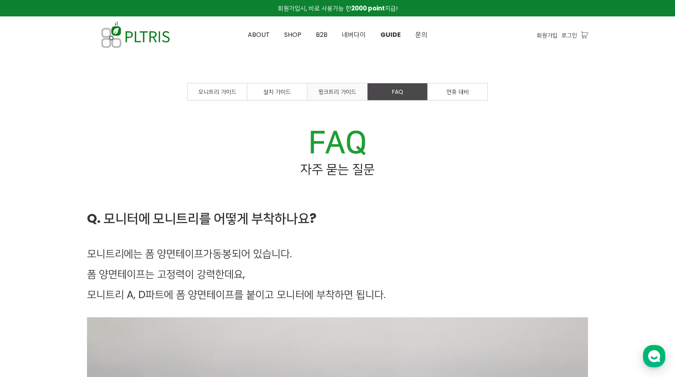
click at [351, 97] on link "윙크트리 가이드" at bounding box center [337, 91] width 60 height 17
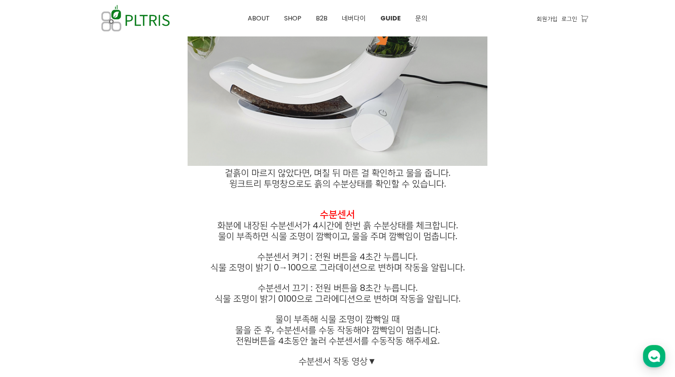
scroll to position [721, 0]
drag, startPoint x: 554, startPoint y: 331, endPoint x: 495, endPoint y: 333, distance: 58.9
click at [554, 331] on p "물을 준 후, 수분센서를 수동 작동해야 깜빡임이 멈춥니다." at bounding box center [337, 329] width 501 height 11
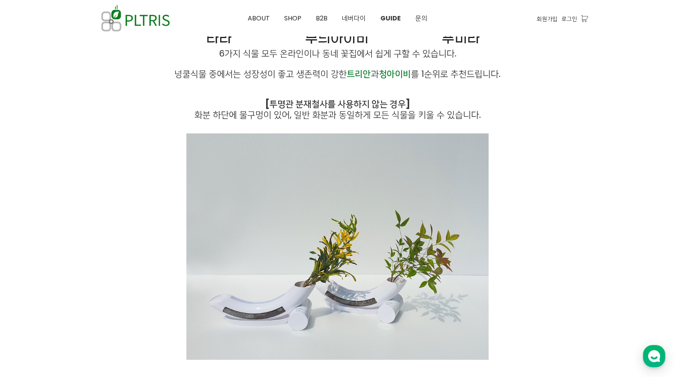
scroll to position [2633, 0]
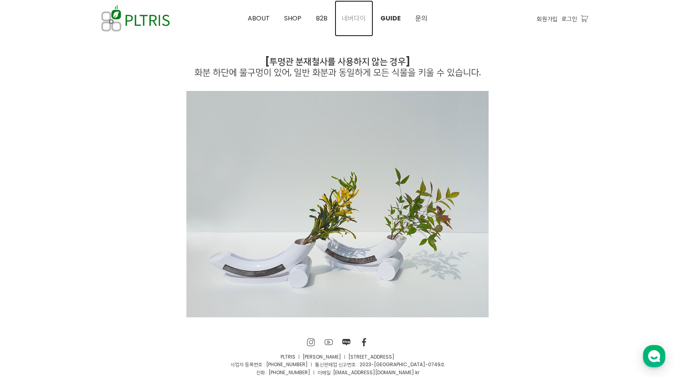
click at [360, 18] on span "네버다이" at bounding box center [354, 18] width 24 height 9
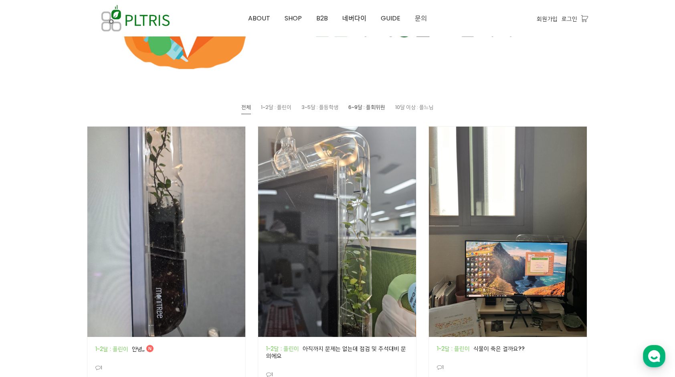
scroll to position [321, 0]
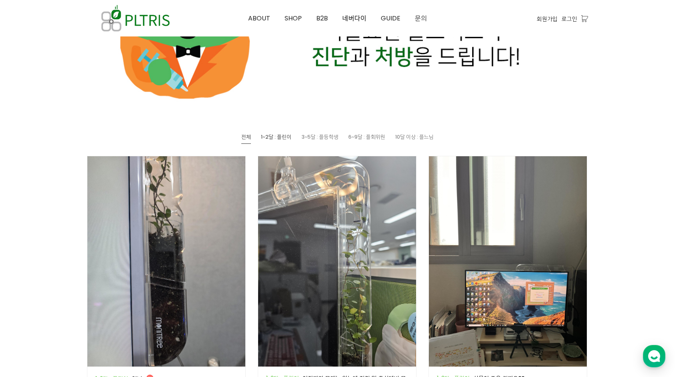
click at [289, 139] on span "1~2달 : 플린이" at bounding box center [276, 137] width 30 height 8
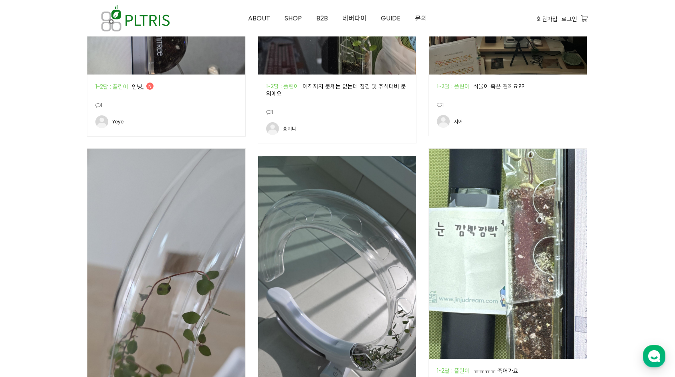
scroll to position [361, 0]
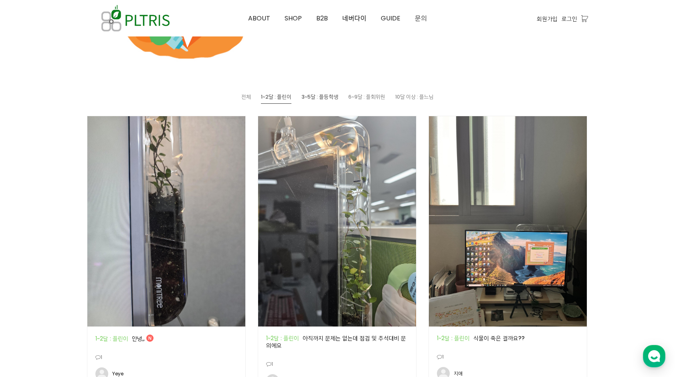
click at [331, 95] on span "3~5달 : 플등학생" at bounding box center [319, 97] width 37 height 8
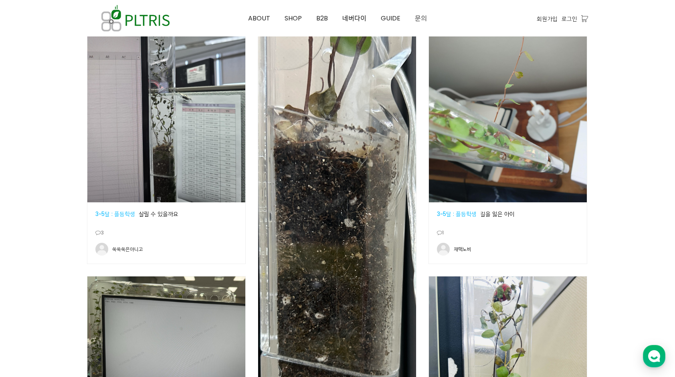
scroll to position [273, 0]
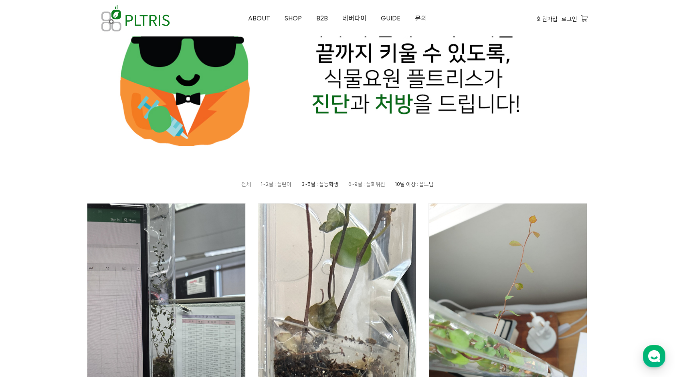
click at [413, 180] on link "10달 이상 : 플느님" at bounding box center [414, 185] width 38 height 10
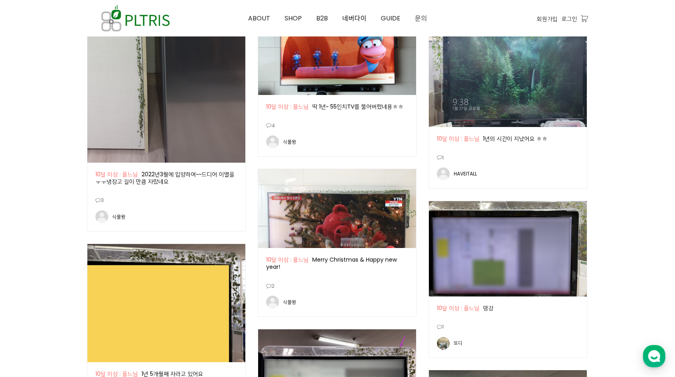
scroll to position [882, 0]
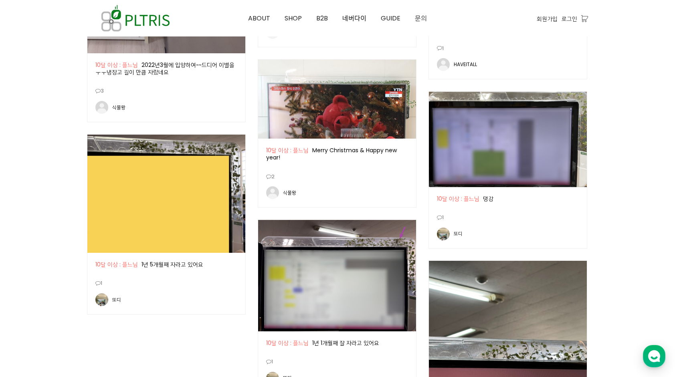
scroll to position [761, 0]
